Goal: Check status: Check status

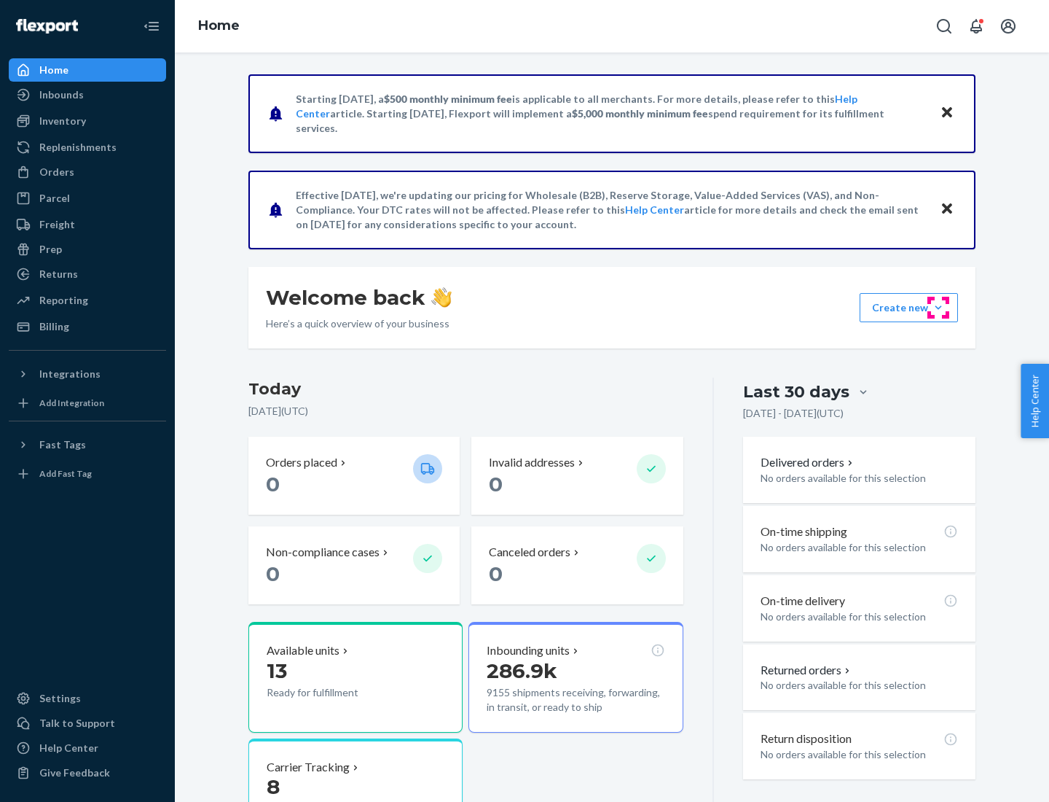
click at [939, 308] on button "Create new Create new inbound Create new order Create new product" at bounding box center [909, 307] width 98 height 29
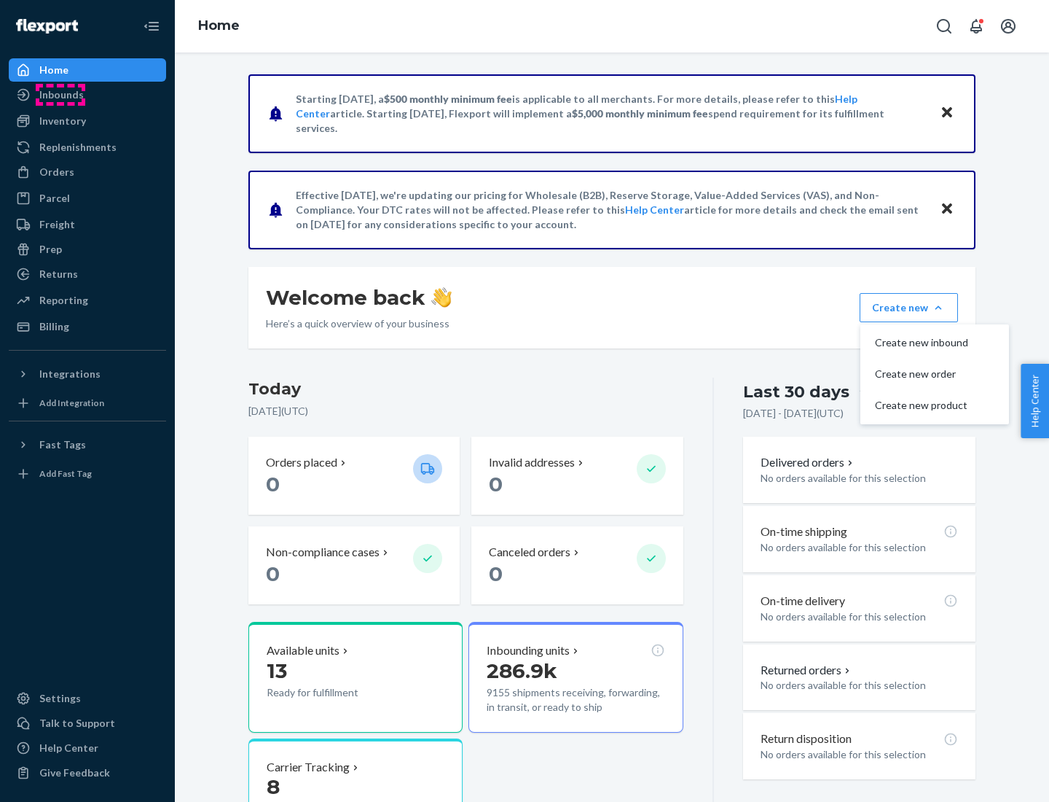
click at [60, 95] on div "Inbounds" at bounding box center [61, 94] width 44 height 15
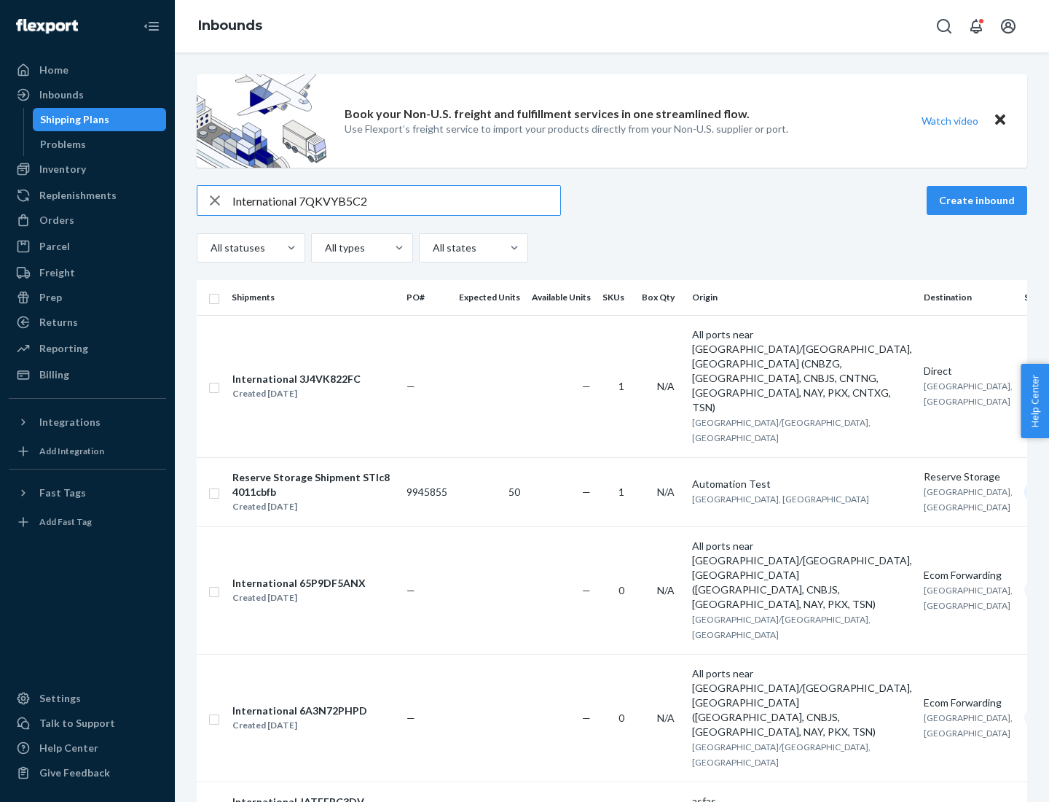
type input "International 7QKVYB5C29"
click at [323, 386] on div "Created [DATE]" at bounding box center [296, 393] width 128 height 15
